Goal: Find specific page/section: Find specific page/section

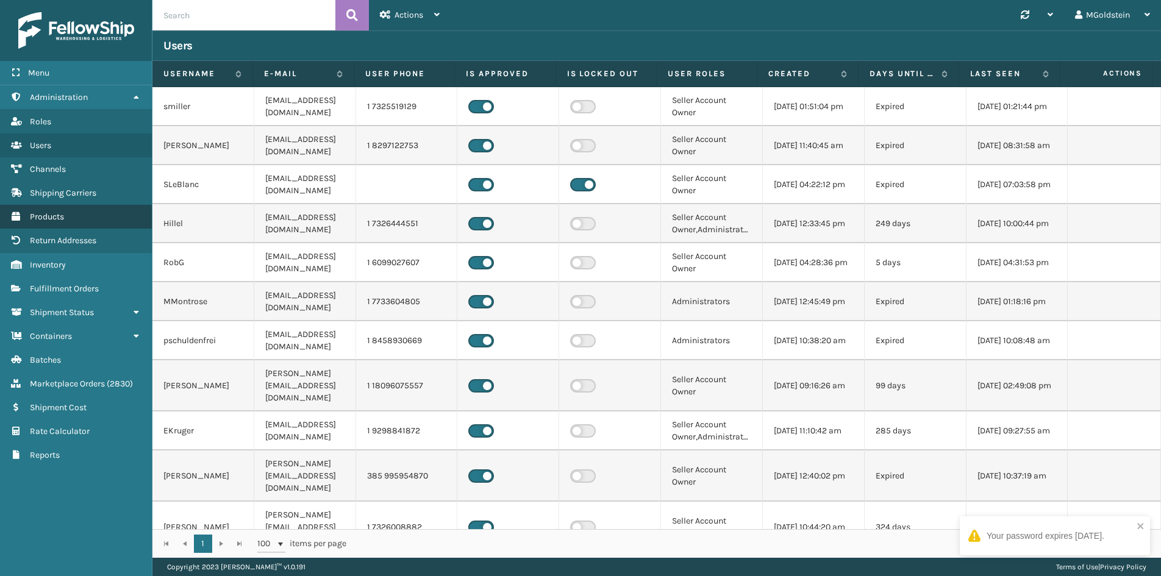
click at [51, 218] on span "Products" at bounding box center [47, 217] width 34 height 10
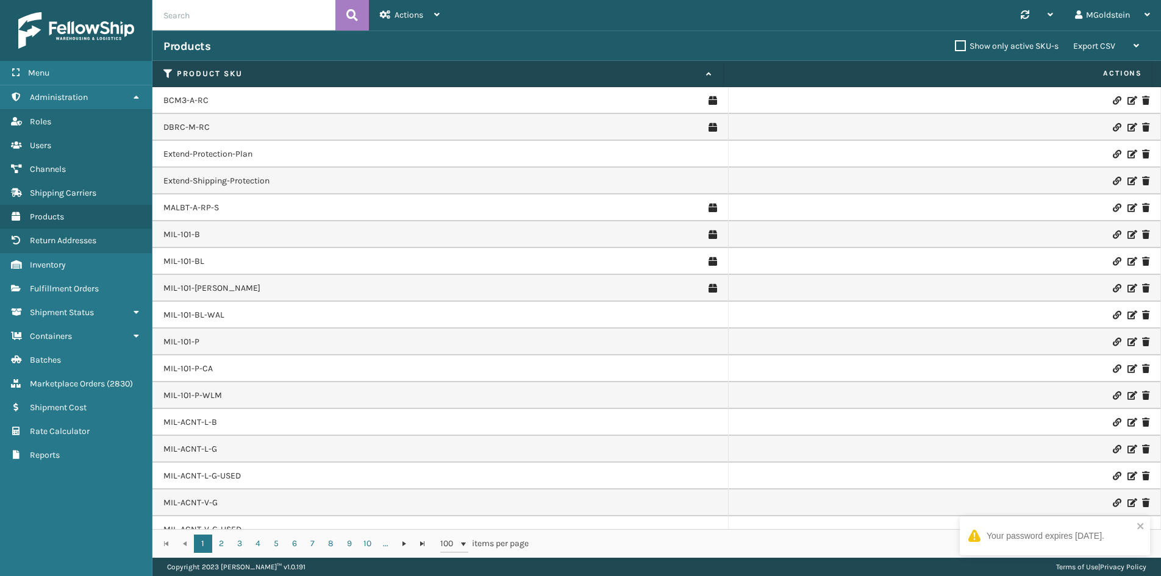
click at [199, 16] on input "text" at bounding box center [243, 15] width 183 height 30
type input "cfb-dl"
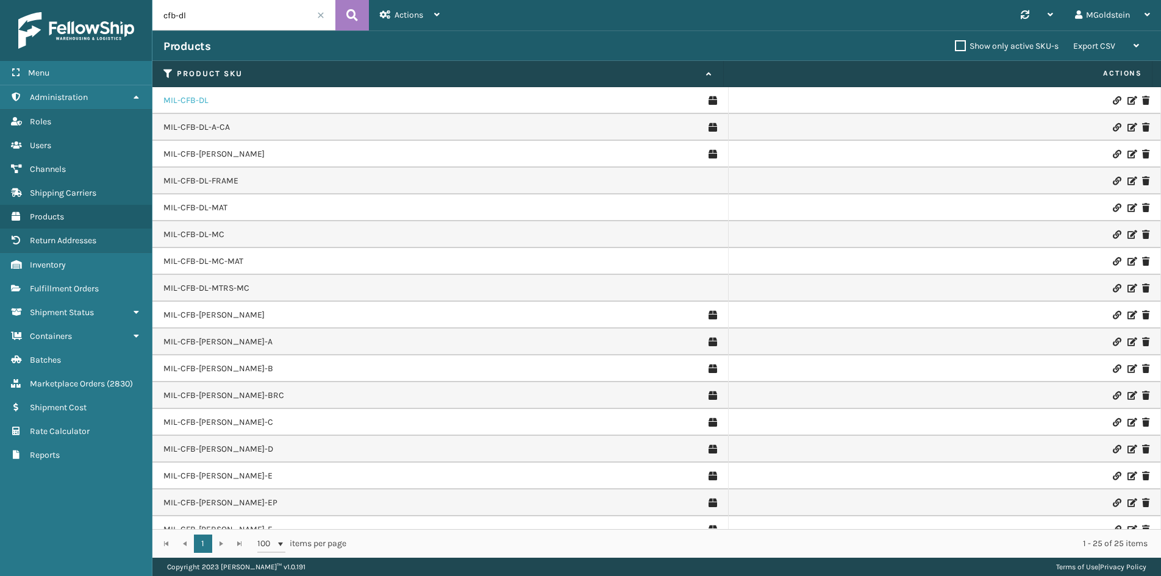
click at [180, 104] on link "MIL-CFB-DL" at bounding box center [185, 101] width 45 height 12
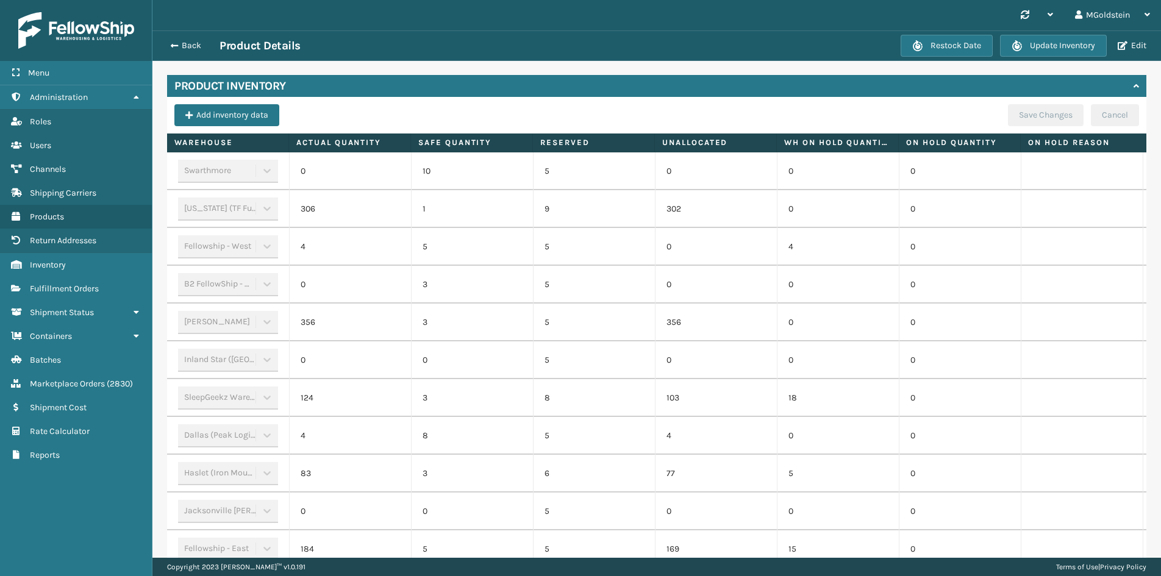
scroll to position [366, 0]
